Goal: Find specific page/section: Find specific page/section

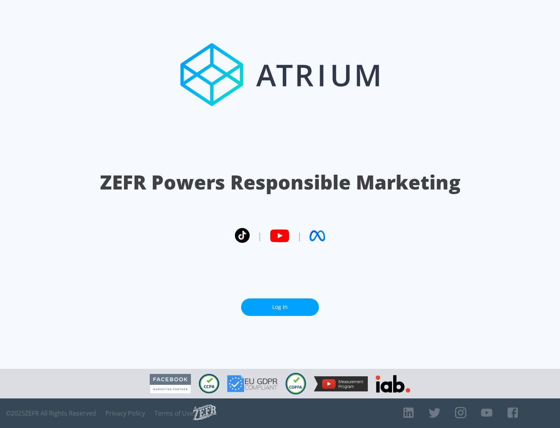
click at [280, 304] on link "Log In" at bounding box center [280, 307] width 78 height 18
